Goal: Task Accomplishment & Management: Use online tool/utility

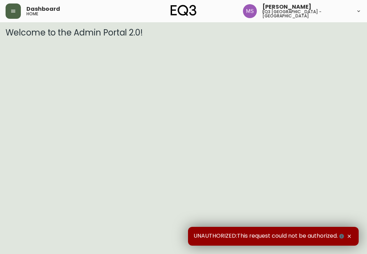
click at [15, 13] on icon "button" at bounding box center [13, 11] width 4 height 3
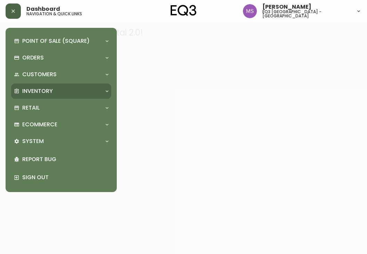
click at [56, 84] on div "Inventory" at bounding box center [61, 90] width 100 height 15
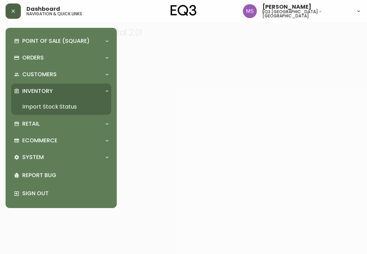
click at [62, 104] on link "Import Stock Status" at bounding box center [61, 107] width 100 height 16
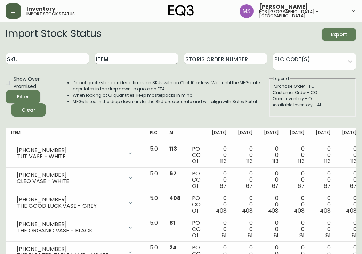
click at [147, 55] on input "Item" at bounding box center [136, 58] width 83 height 11
type input "PADS"
click at [6, 90] on button "Filter" at bounding box center [23, 96] width 35 height 13
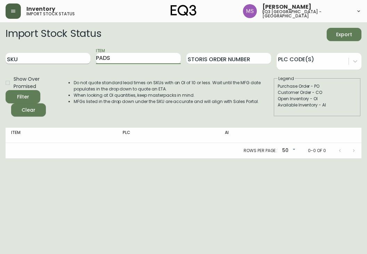
drag, startPoint x: 160, startPoint y: 61, endPoint x: 64, endPoint y: 62, distance: 95.3
click at [64, 62] on div "SKU Item PADS Storis Order Number PLC Code(s)" at bounding box center [184, 58] width 356 height 23
type input "PAD"
click at [6, 90] on button "Filter" at bounding box center [23, 96] width 35 height 13
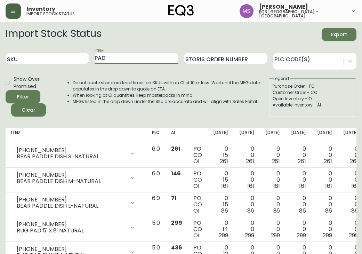
click at [6, 90] on button "Filter" at bounding box center [23, 96] width 35 height 13
